Goal: Information Seeking & Learning: Learn about a topic

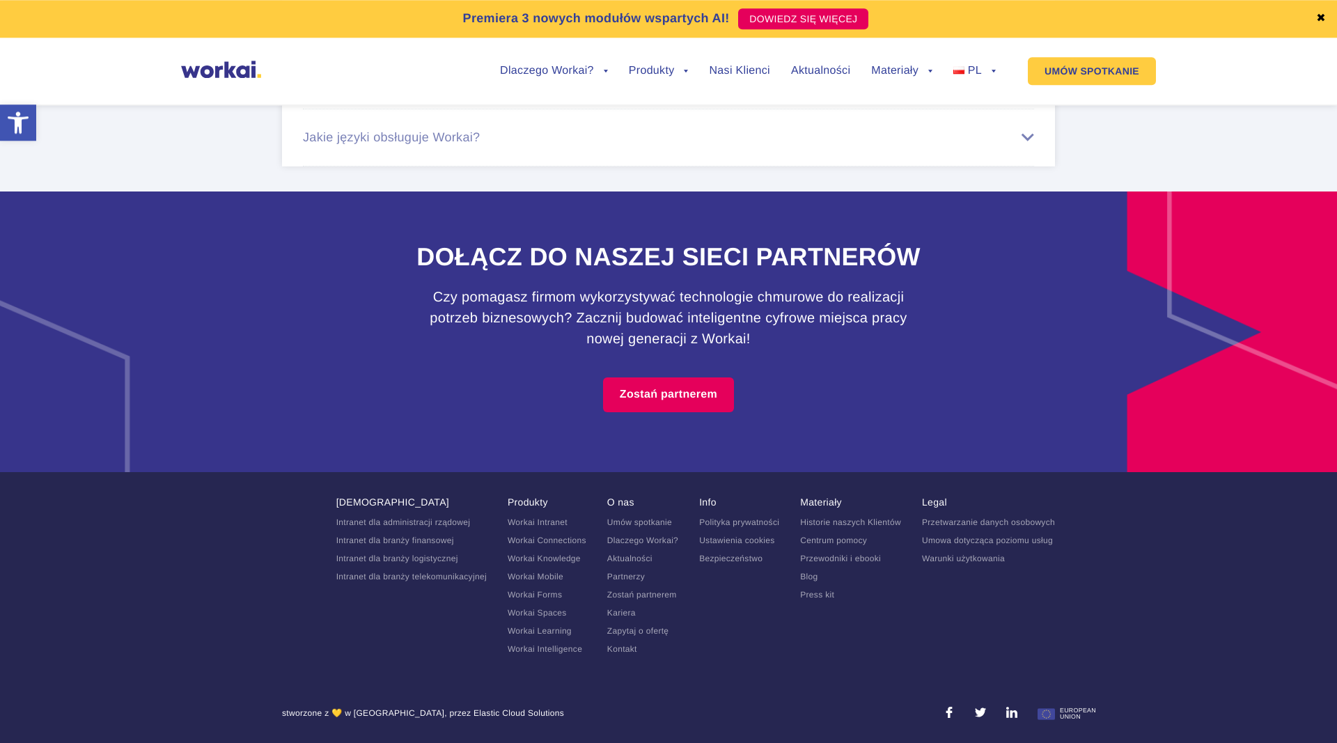
scroll to position [8859, 0]
click at [610, 608] on link "Kariera" at bounding box center [621, 613] width 29 height 10
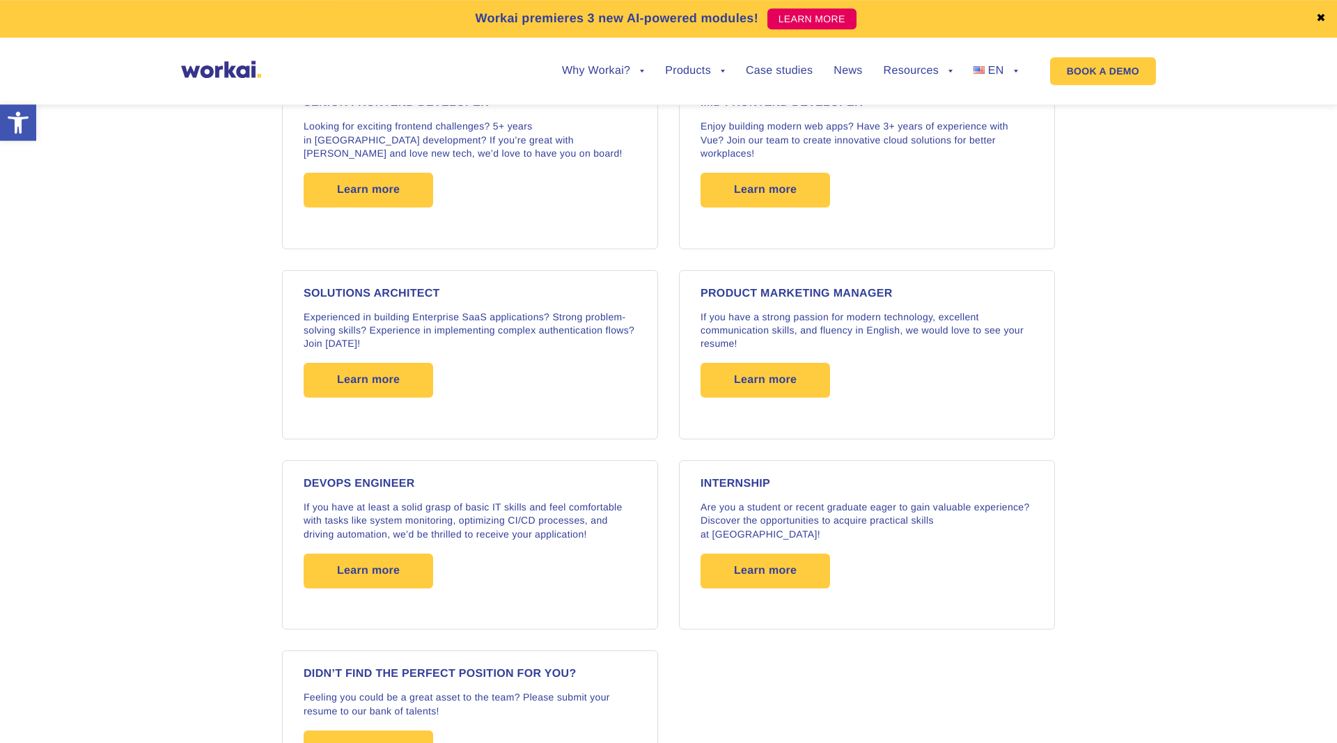
scroll to position [852, 0]
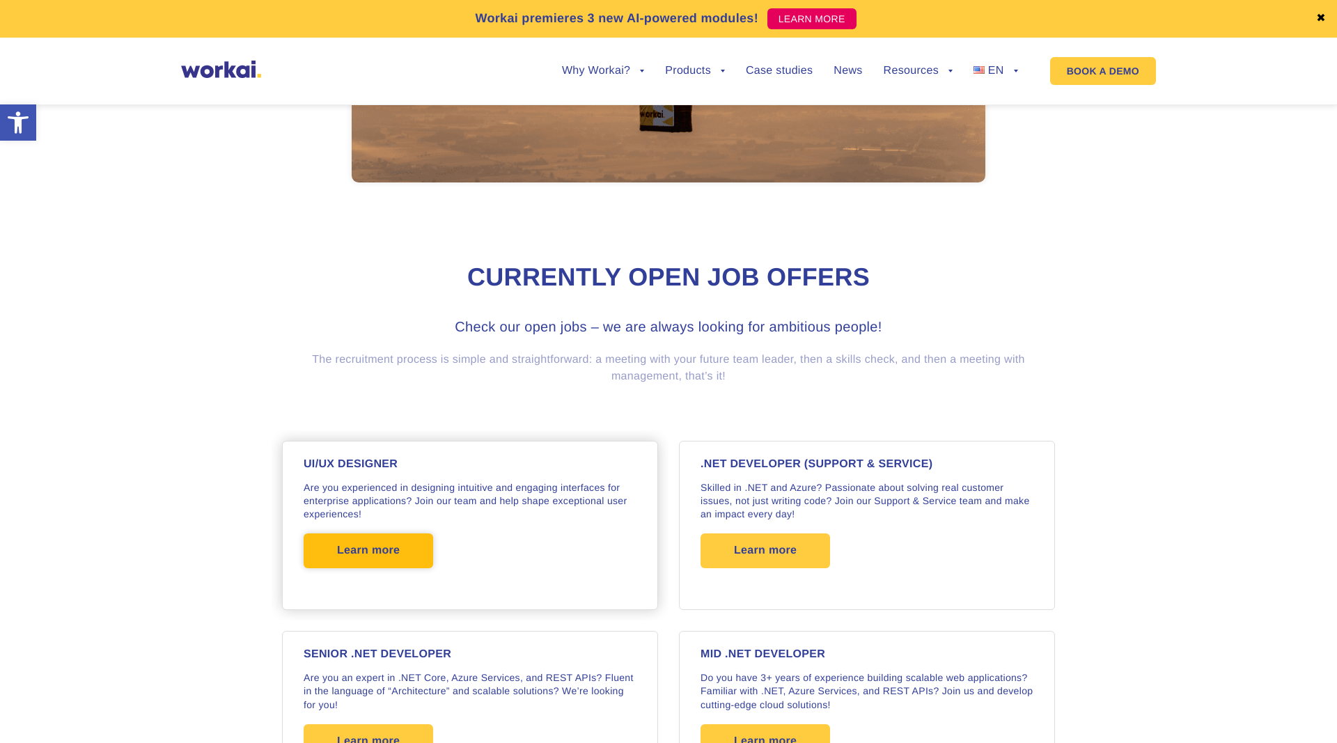
click at [347, 553] on span "Learn more" at bounding box center [368, 550] width 63 height 35
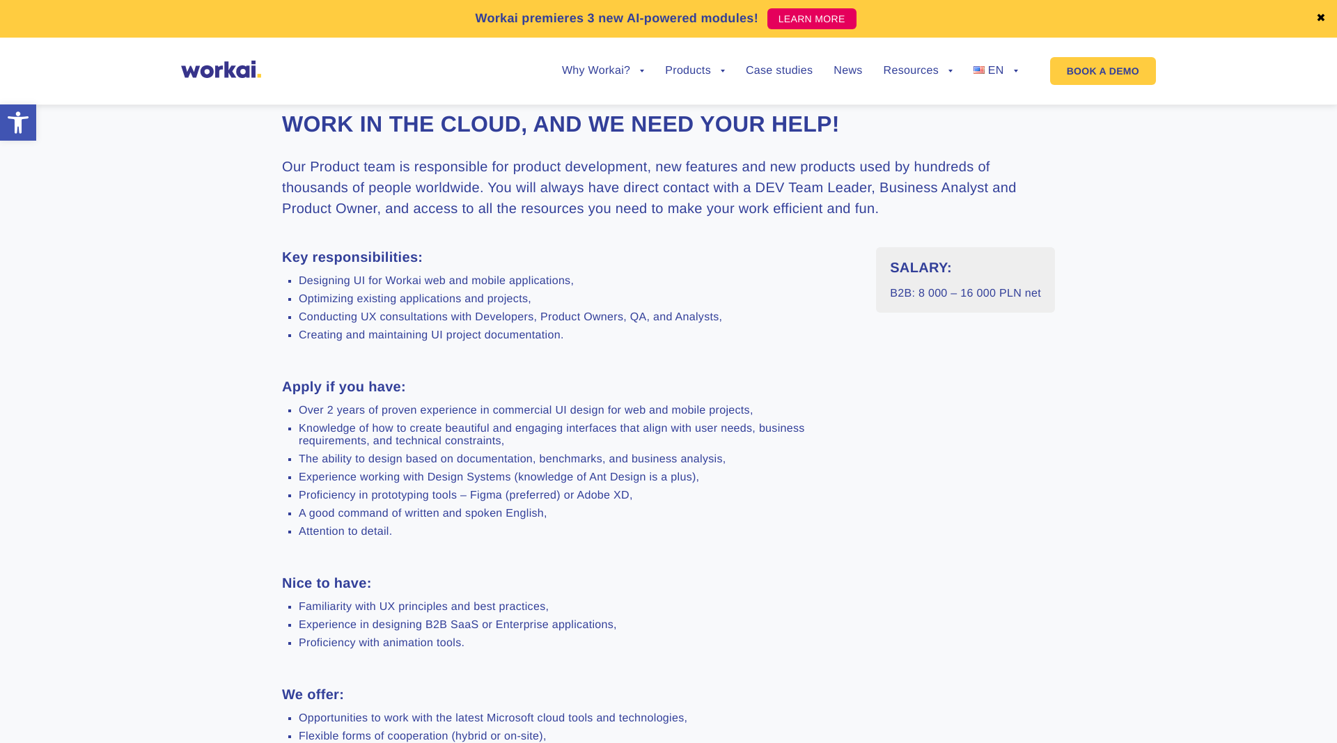
click at [1294, 415] on section "We build innovative digital products for the future of work in the Cloud, and w…" at bounding box center [668, 487] width 1337 height 956
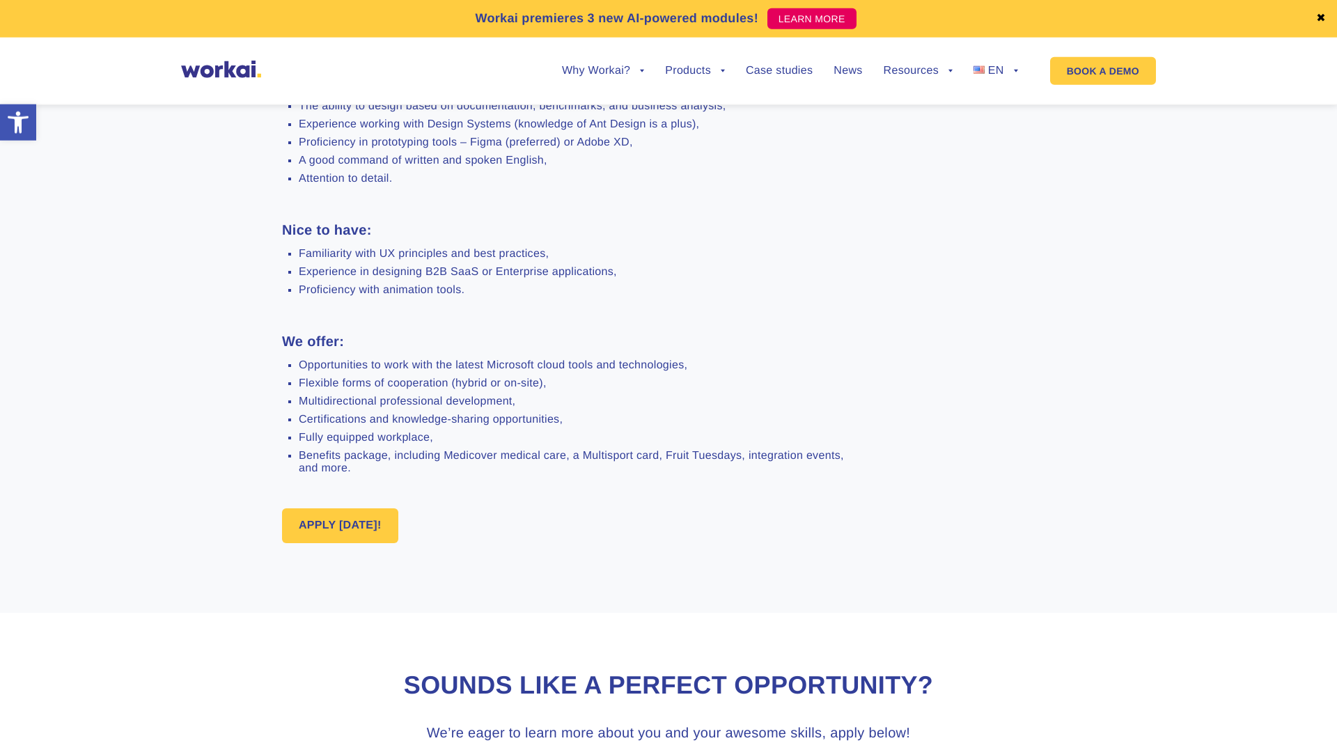
scroll to position [781, 0]
drag, startPoint x: 476, startPoint y: 482, endPoint x: 571, endPoint y: 484, distance: 95.4
click at [571, 388] on li "Flexible forms of cooperation (hybrid or on-site)," at bounding box center [577, 381] width 556 height 13
copy li "hybrid or on-site"
